Goal: Task Accomplishment & Management: Manage account settings

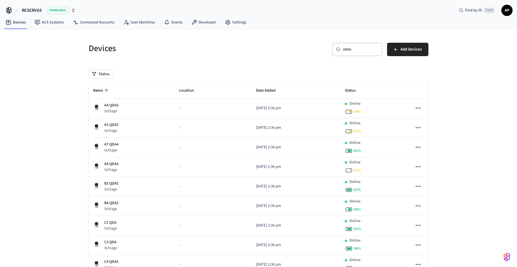
click at [509, 15] on span "AP" at bounding box center [507, 10] width 10 height 10
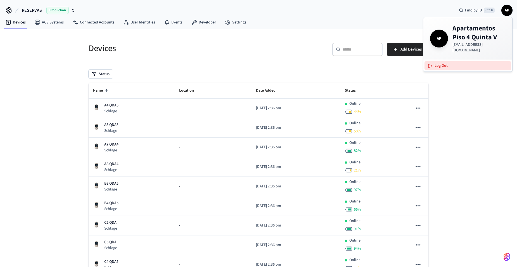
click at [475, 61] on button "Log Out" at bounding box center [468, 65] width 87 height 9
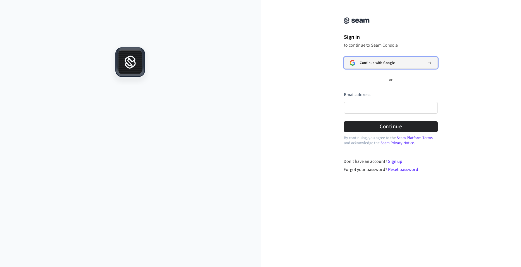
click at [381, 61] on span "Continue with Google" at bounding box center [377, 63] width 35 height 4
